Goal: Task Accomplishment & Management: Use online tool/utility

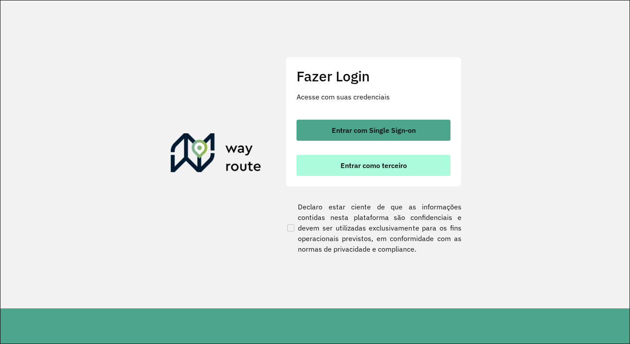
click at [357, 166] on span "Entrar como terceiro" at bounding box center [374, 165] width 66 height 7
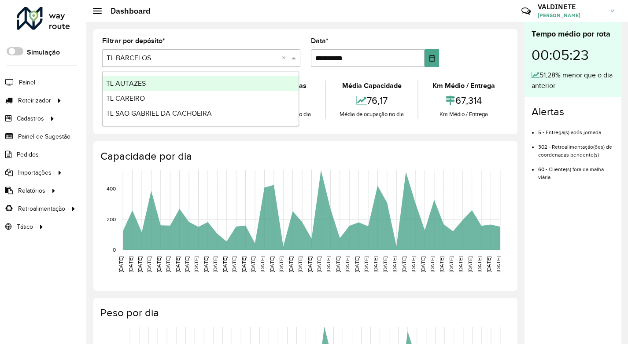
click at [182, 60] on input "text" at bounding box center [193, 58] width 172 height 11
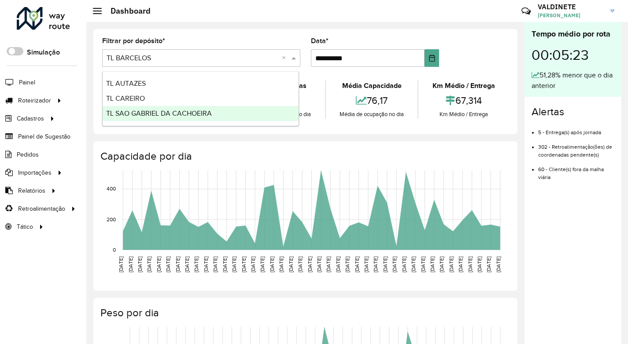
click at [175, 110] on span "TL SAO GABRIEL DA CACHOEIRA" at bounding box center [159, 113] width 106 height 7
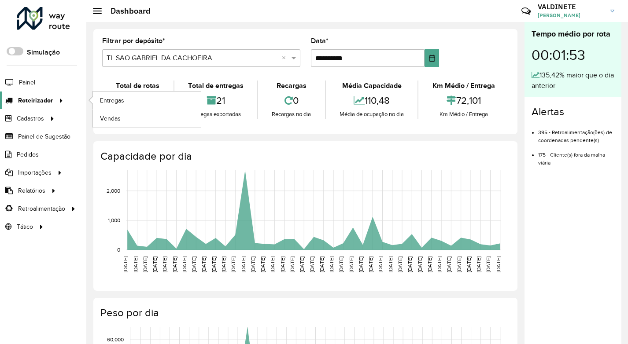
click at [51, 98] on span "Roteirizador" at bounding box center [35, 100] width 35 height 9
click at [120, 101] on span "Entregas" at bounding box center [112, 100] width 25 height 9
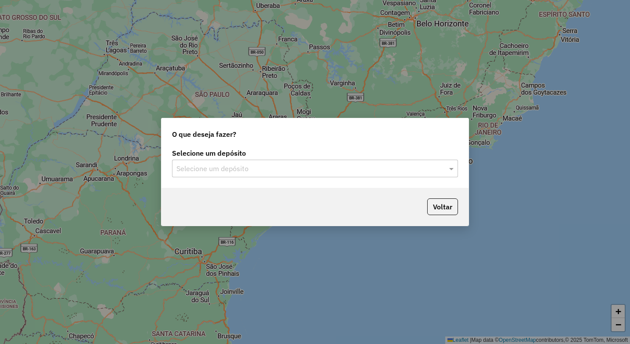
click at [413, 170] on input "text" at bounding box center [307, 169] width 260 height 11
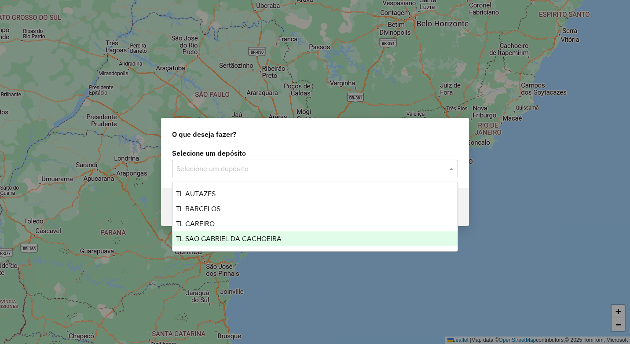
click at [318, 237] on div "TL SAO GABRIEL DA CACHOEIRA" at bounding box center [315, 239] width 285 height 15
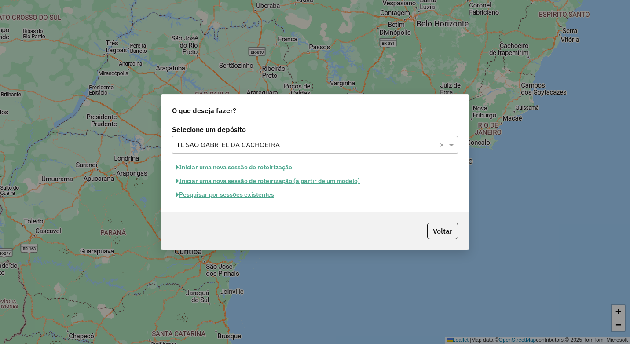
click at [258, 169] on button "Iniciar uma nova sessão de roteirização" at bounding box center [234, 168] width 124 height 14
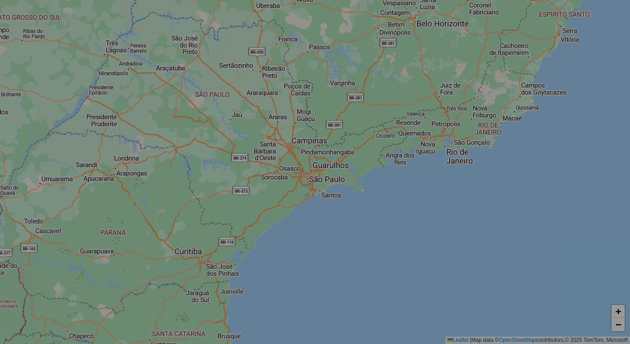
select select "*"
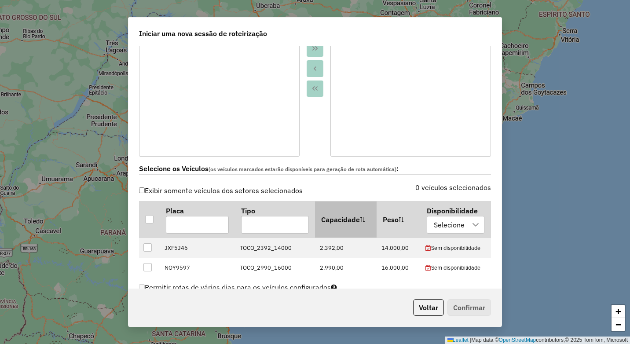
scroll to position [176, 0]
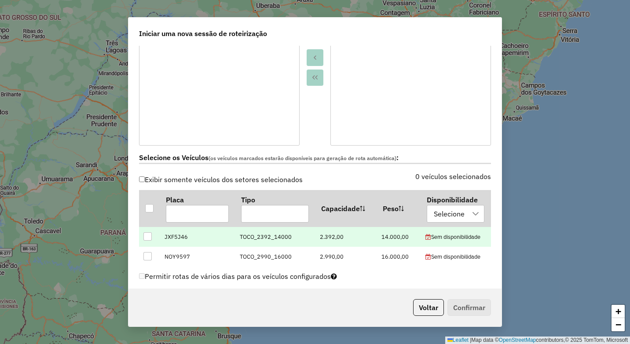
click at [149, 235] on div at bounding box center [147, 236] width 8 height 8
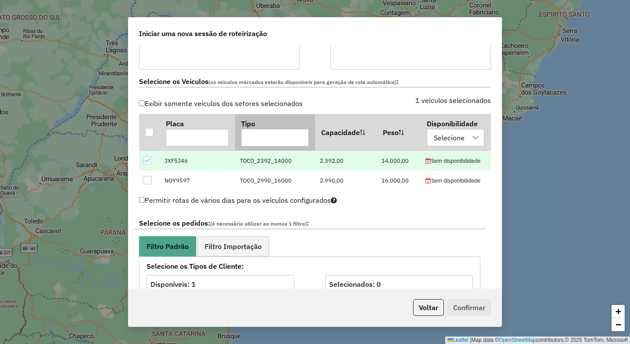
scroll to position [264, 0]
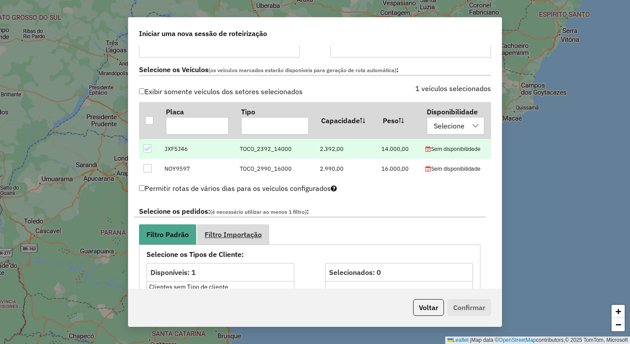
click at [246, 231] on span "Filtro Importação" at bounding box center [233, 234] width 57 height 7
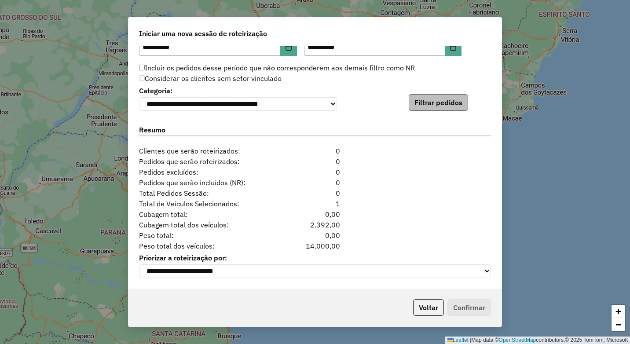
scroll to position [562, 0]
click at [440, 106] on button "Filtrar pedidos" at bounding box center [438, 102] width 59 height 17
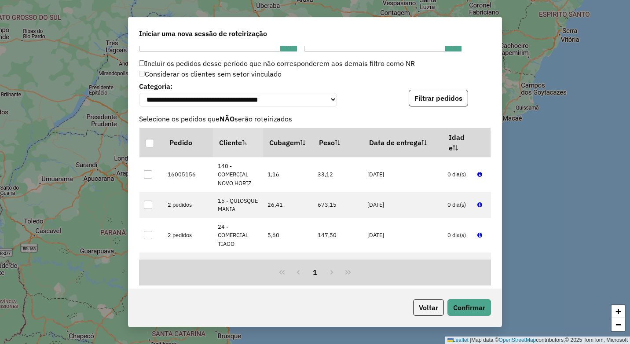
scroll to position [78, 0]
click at [471, 307] on button "Confirmar" at bounding box center [470, 307] width 44 height 17
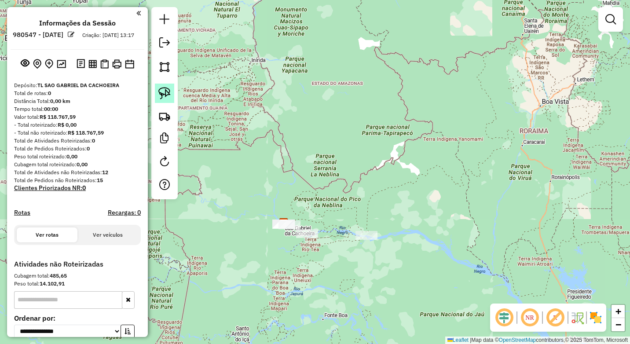
click at [166, 93] on img at bounding box center [164, 93] width 12 height 12
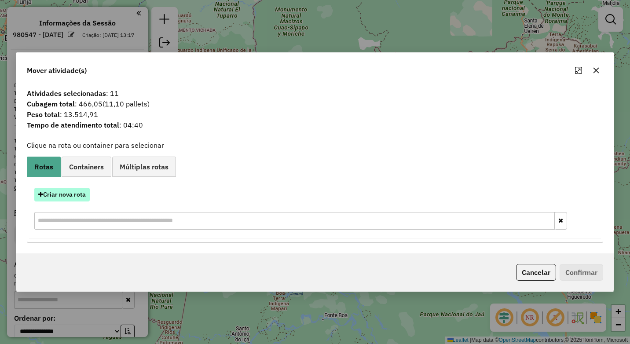
click at [67, 195] on button "Criar nova rota" at bounding box center [61, 195] width 55 height 14
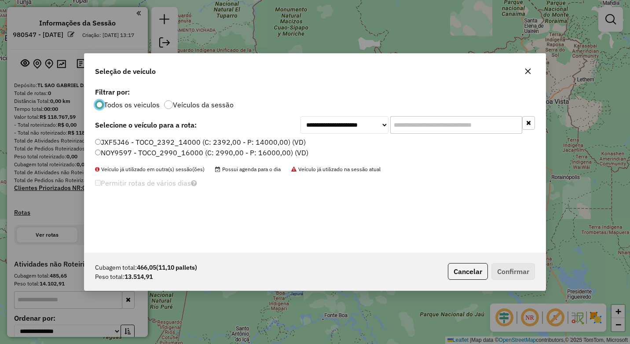
scroll to position [5, 3]
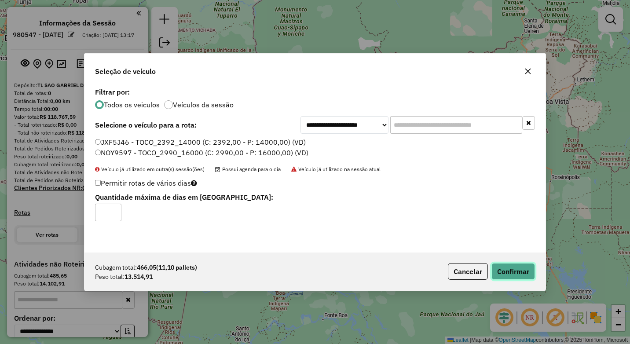
click at [503, 273] on button "Confirmar" at bounding box center [514, 271] width 44 height 17
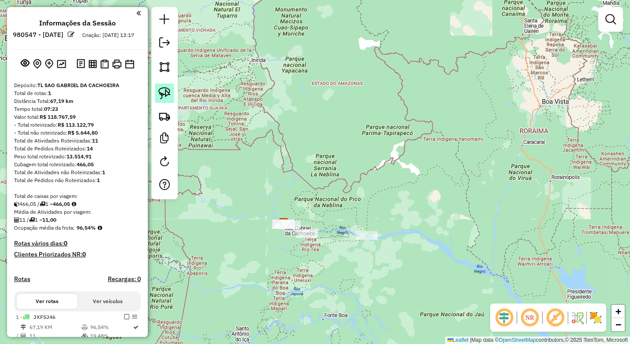
click at [166, 92] on img at bounding box center [164, 93] width 12 height 12
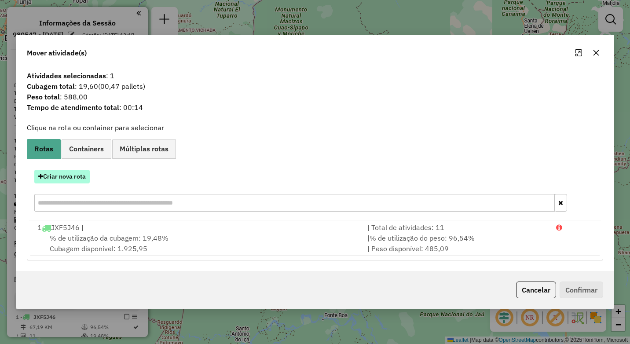
click at [78, 176] on button "Criar nova rota" at bounding box center [61, 177] width 55 height 14
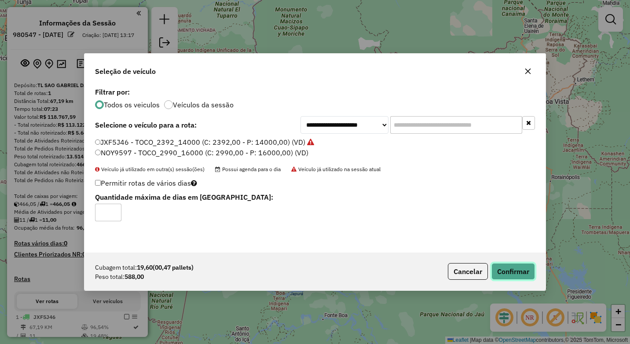
click at [522, 272] on button "Confirmar" at bounding box center [514, 271] width 44 height 17
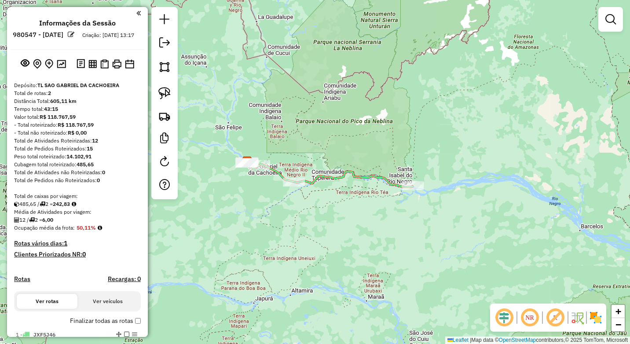
drag, startPoint x: 298, startPoint y: 200, endPoint x: 324, endPoint y: 139, distance: 66.1
click at [324, 139] on div "Janela de atendimento Grade de atendimento Capacidade Transportadoras Veículos …" at bounding box center [315, 172] width 630 height 344
click at [165, 39] on em at bounding box center [164, 42] width 11 height 11
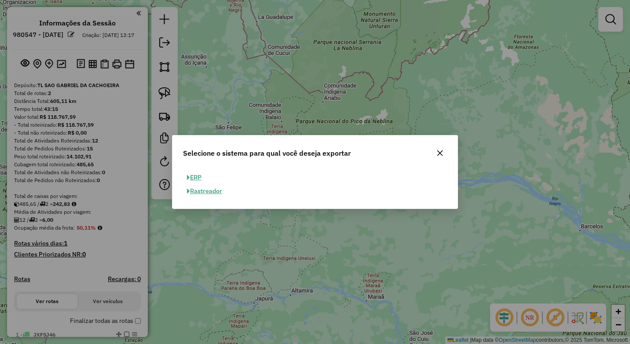
click at [197, 176] on button "ERP" at bounding box center [194, 178] width 22 height 14
select select "**"
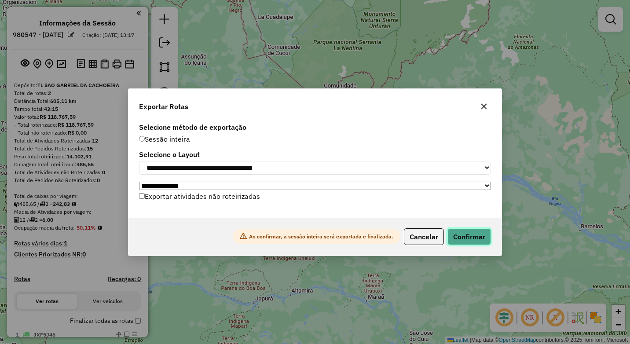
click at [479, 238] on button "Confirmar" at bounding box center [470, 236] width 44 height 17
